Goal: Task Accomplishment & Management: Manage account settings

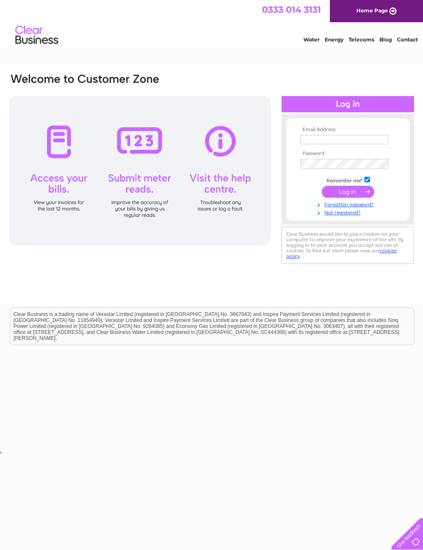
click at [339, 144] on input "text" at bounding box center [344, 139] width 88 height 9
type input "johnbevan06@hotmail.com"
click at [344, 193] on input "submit" at bounding box center [347, 193] width 53 height 12
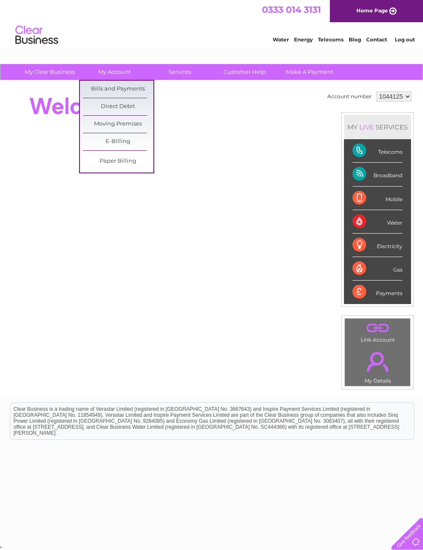
click at [138, 90] on link "Bills and Payments" at bounding box center [118, 89] width 70 height 17
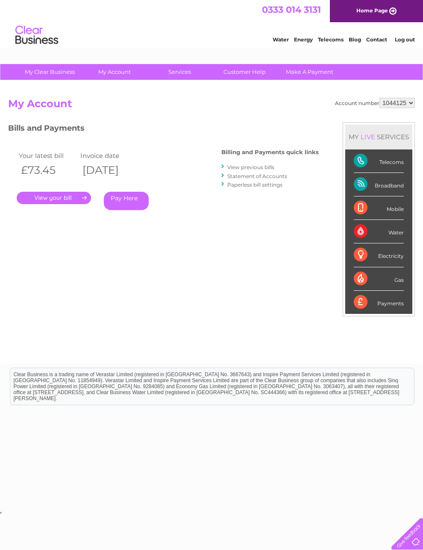
click at [58, 201] on link "." at bounding box center [54, 198] width 74 height 12
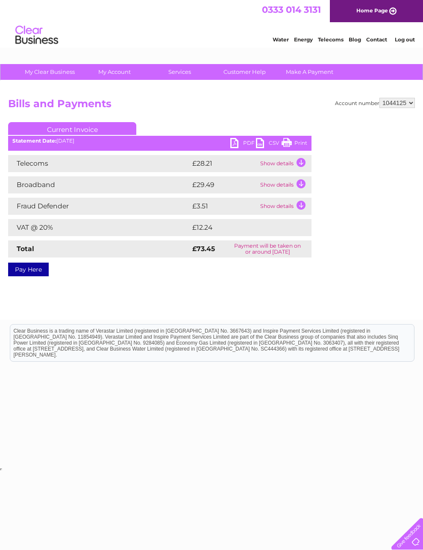
click at [238, 149] on link "PDF" at bounding box center [243, 144] width 26 height 12
